Goal: Transaction & Acquisition: Purchase product/service

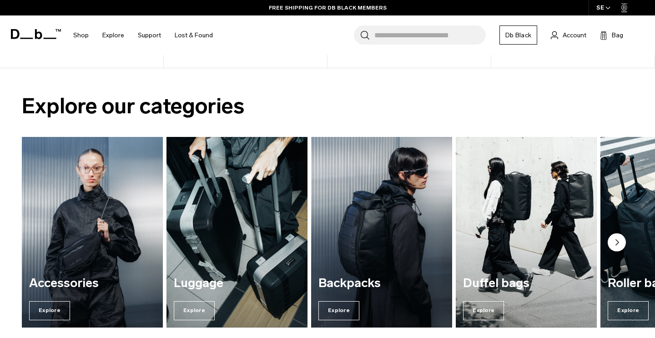
scroll to position [615, 0]
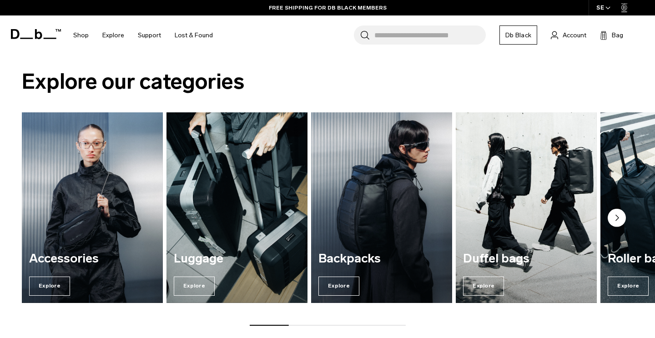
click at [360, 204] on img "3 / 7" at bounding box center [381, 208] width 145 height 196
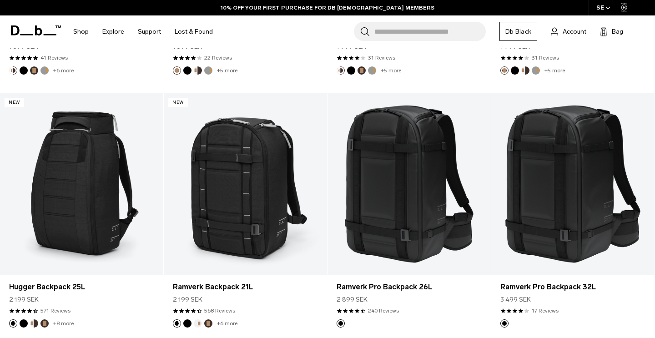
scroll to position [893, 0]
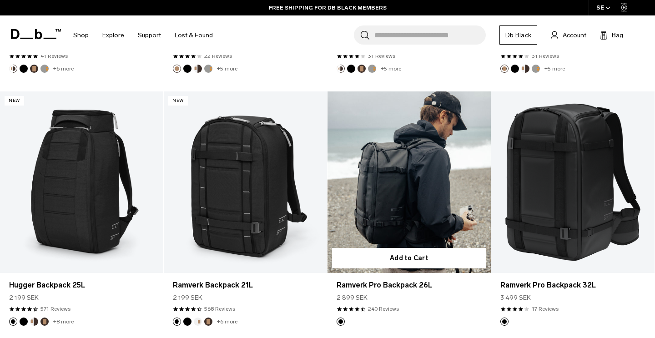
click at [376, 221] on link "Ramverk Pro Backpack 26L" at bounding box center [408, 181] width 163 height 181
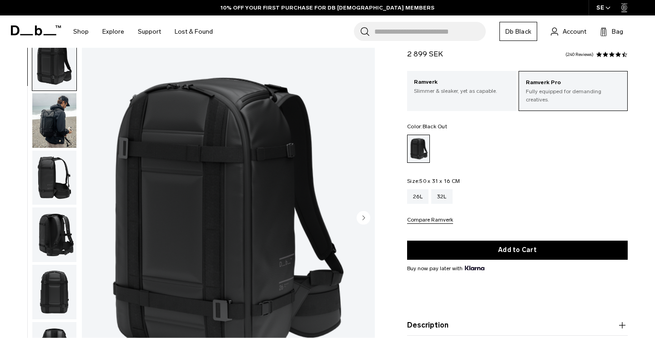
scroll to position [42, 0]
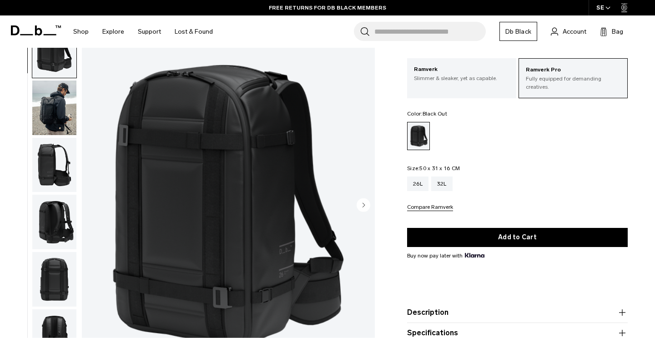
click at [52, 170] on img "button" at bounding box center [54, 164] width 44 height 55
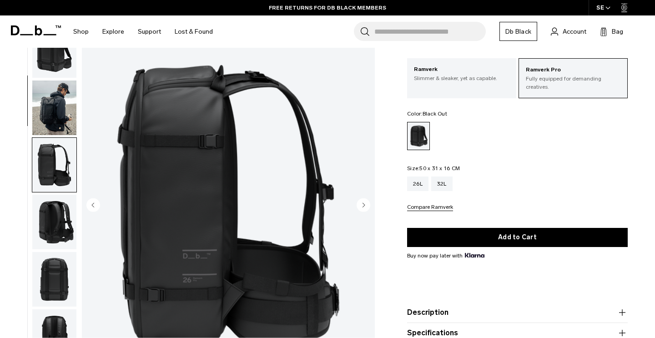
scroll to position [0, 0]
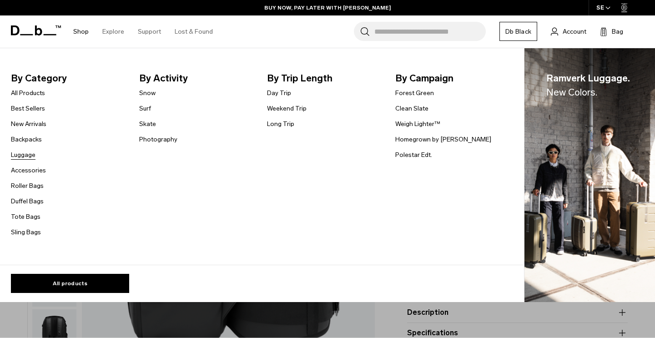
click at [24, 156] on link "Luggage" at bounding box center [23, 155] width 25 height 10
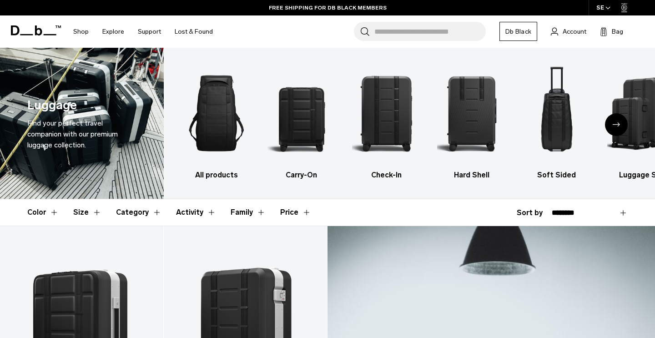
click at [614, 130] on div "Next slide" at bounding box center [616, 124] width 23 height 23
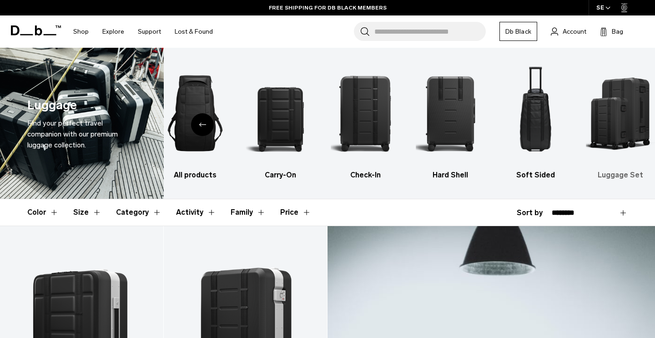
click at [617, 114] on img "6 / 6" at bounding box center [620, 113] width 69 height 104
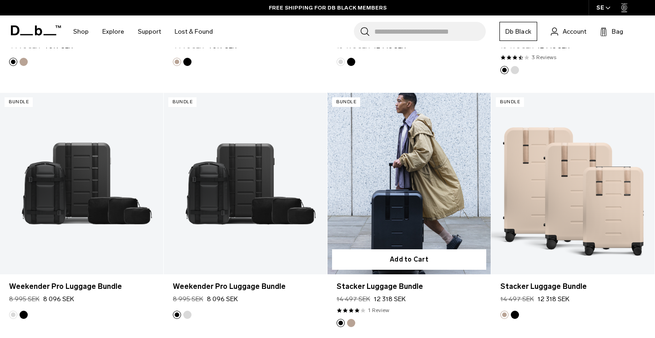
scroll to position [388, 0]
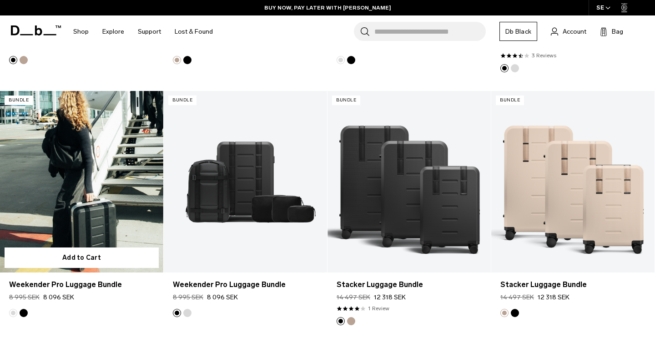
click at [116, 232] on link "Weekender Pro Luggage Bundle" at bounding box center [81, 181] width 163 height 181
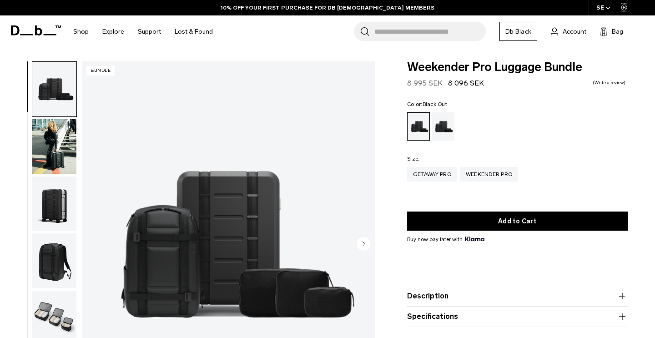
click at [450, 122] on div "Black Out" at bounding box center [443, 126] width 23 height 28
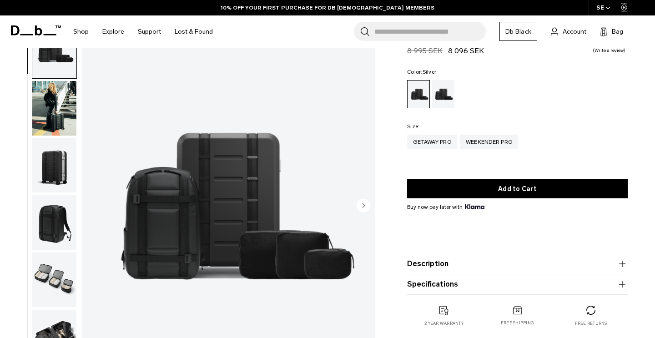
click at [363, 201] on circle "Next slide" at bounding box center [363, 205] width 14 height 14
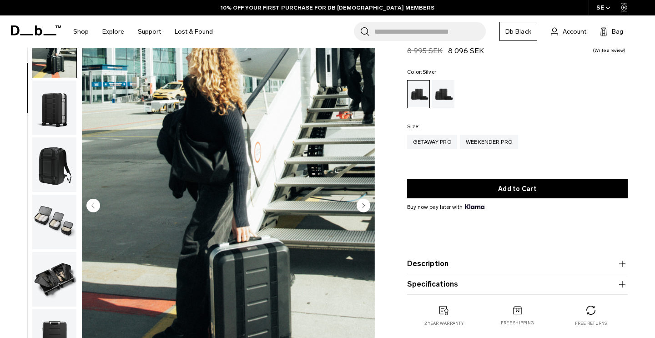
click at [363, 201] on circle "Next slide" at bounding box center [363, 205] width 14 height 14
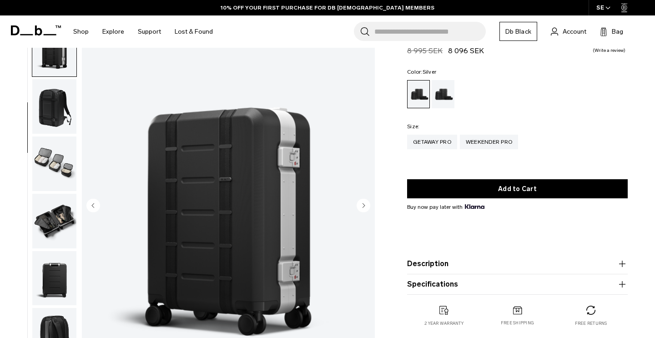
click at [363, 201] on circle "Next slide" at bounding box center [363, 205] width 14 height 14
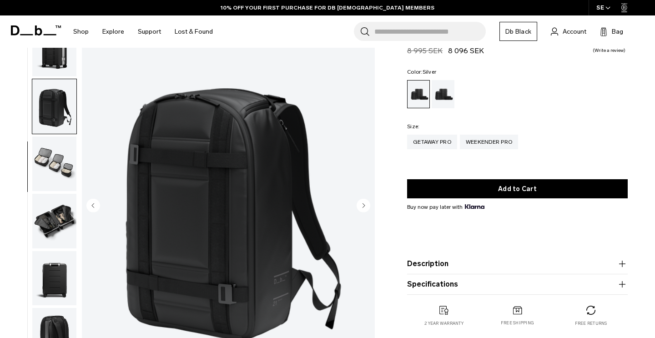
scroll to position [153, 0]
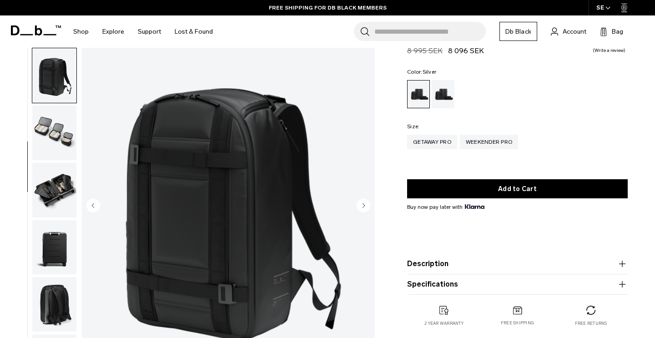
click at [49, 199] on img "button" at bounding box center [54, 190] width 44 height 55
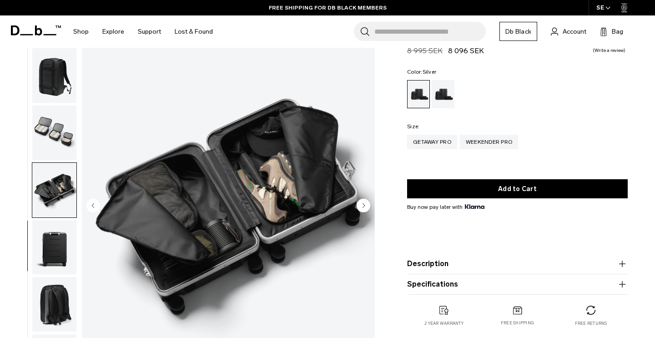
click at [53, 246] on img "button" at bounding box center [54, 247] width 44 height 55
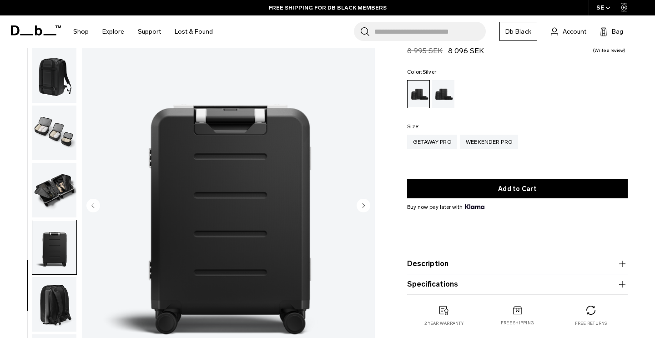
click at [55, 290] on img "button" at bounding box center [54, 304] width 44 height 55
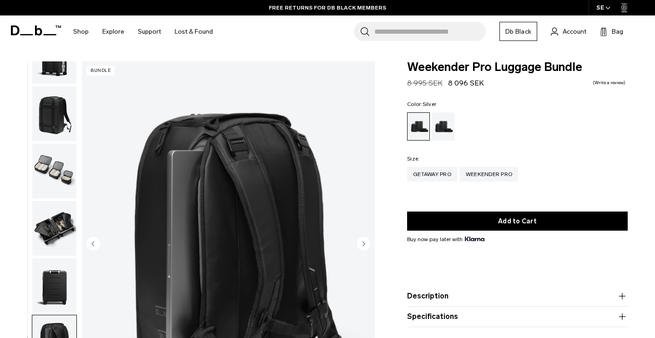
scroll to position [0, 0]
click at [53, 70] on img "button" at bounding box center [54, 57] width 44 height 55
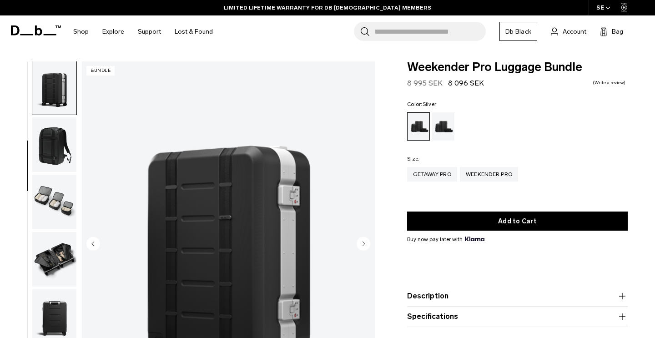
click at [50, 89] on img "button" at bounding box center [54, 87] width 44 height 55
click at [49, 159] on img "button" at bounding box center [54, 144] width 44 height 55
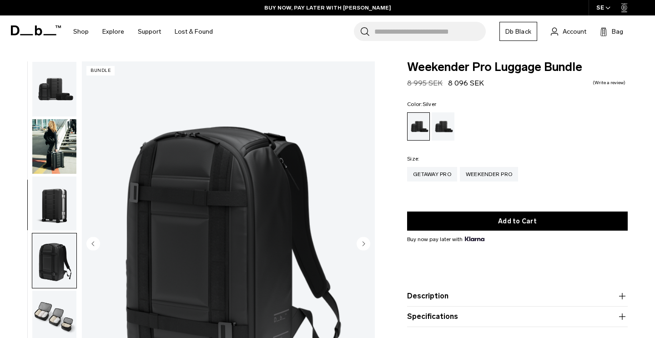
click at [56, 92] on img "button" at bounding box center [54, 89] width 44 height 55
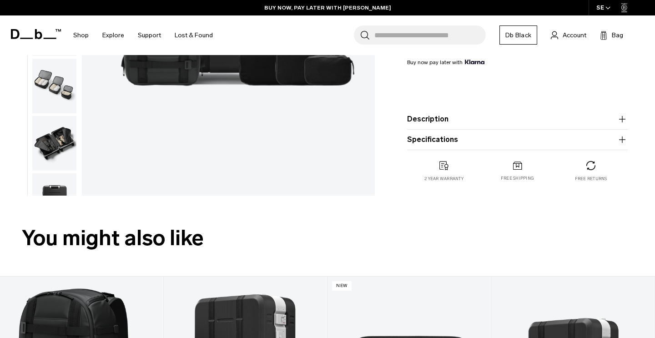
scroll to position [228, 0]
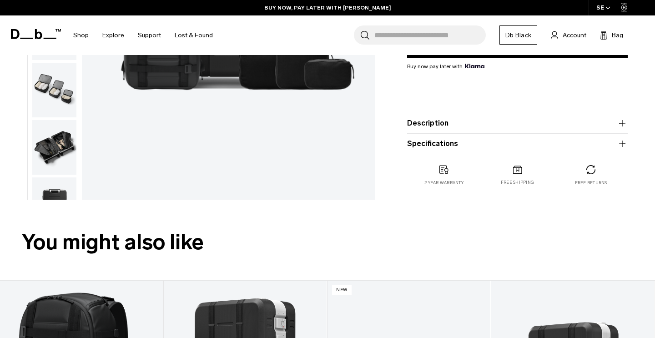
click at [442, 126] on button "Description" at bounding box center [517, 123] width 221 height 11
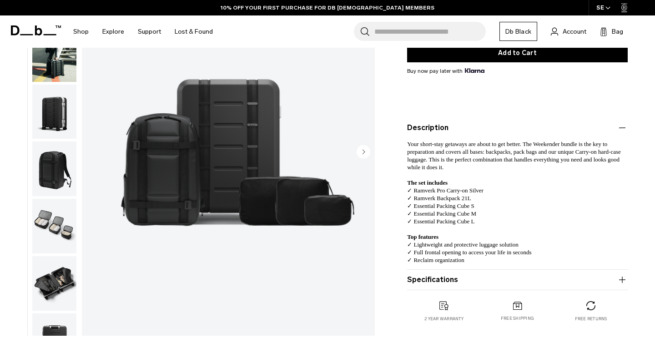
scroll to position [166, 0]
